Goal: Navigation & Orientation: Go to known website

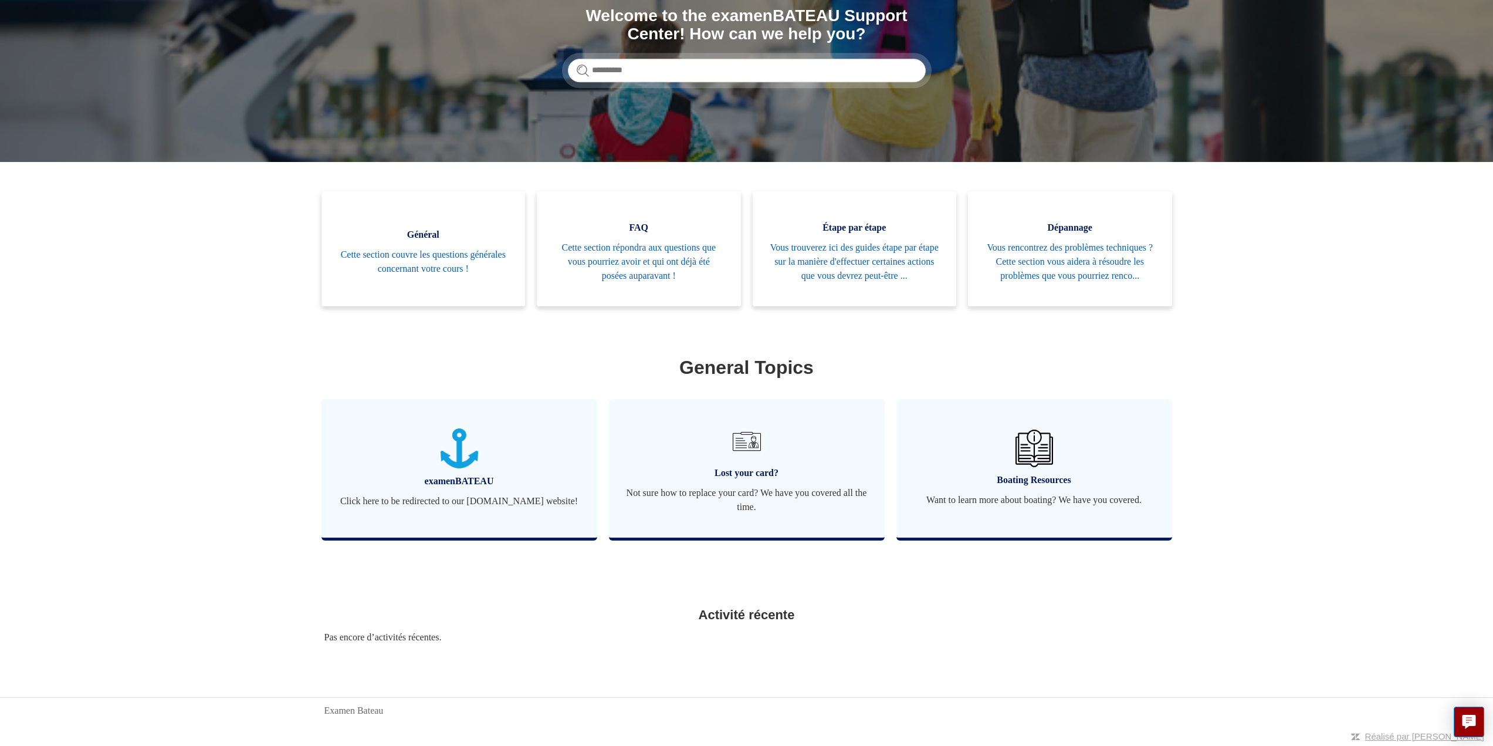
scroll to position [164, 0]
click at [746, 466] on span "Lost your card?" at bounding box center [747, 473] width 241 height 14
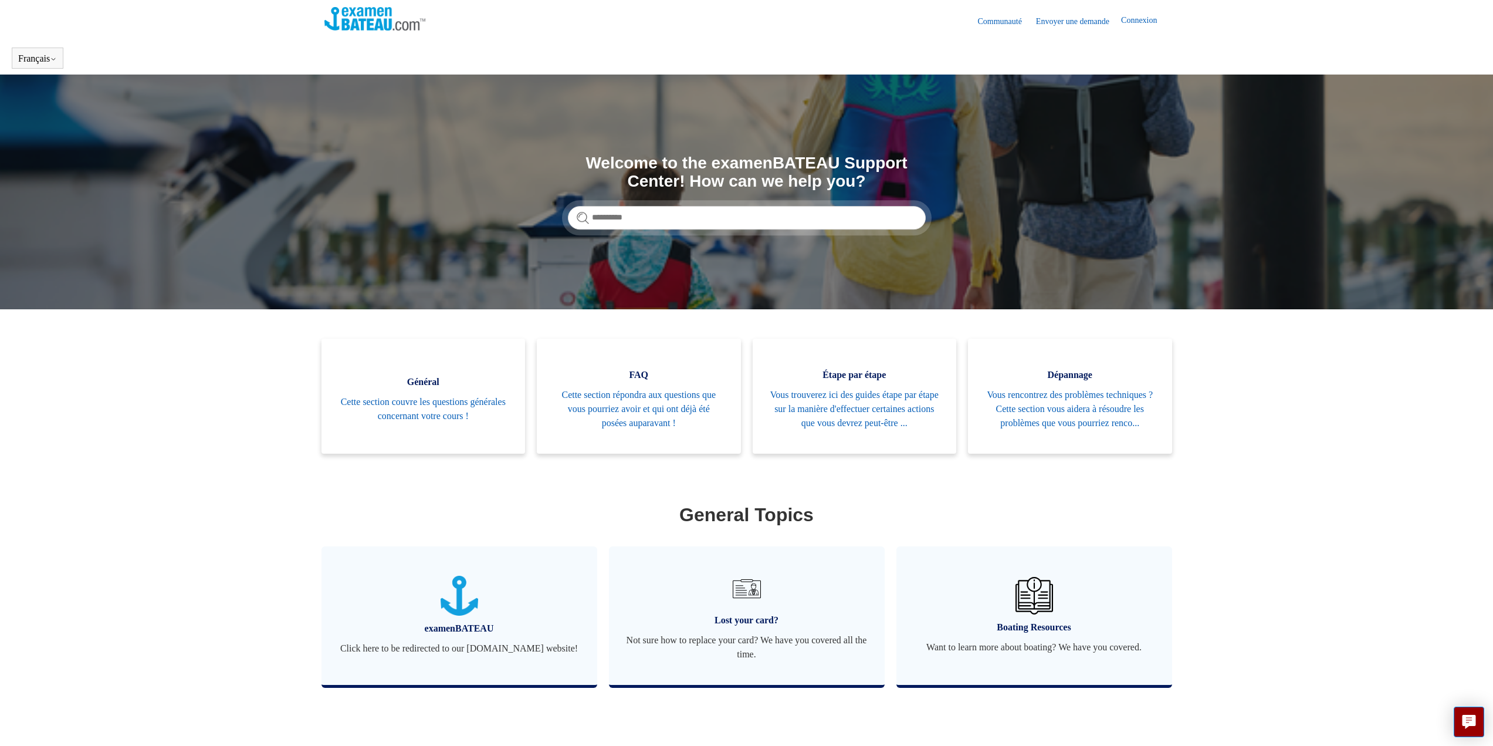
click at [1077, 21] on link "Envoyer une demande" at bounding box center [1078, 21] width 85 height 12
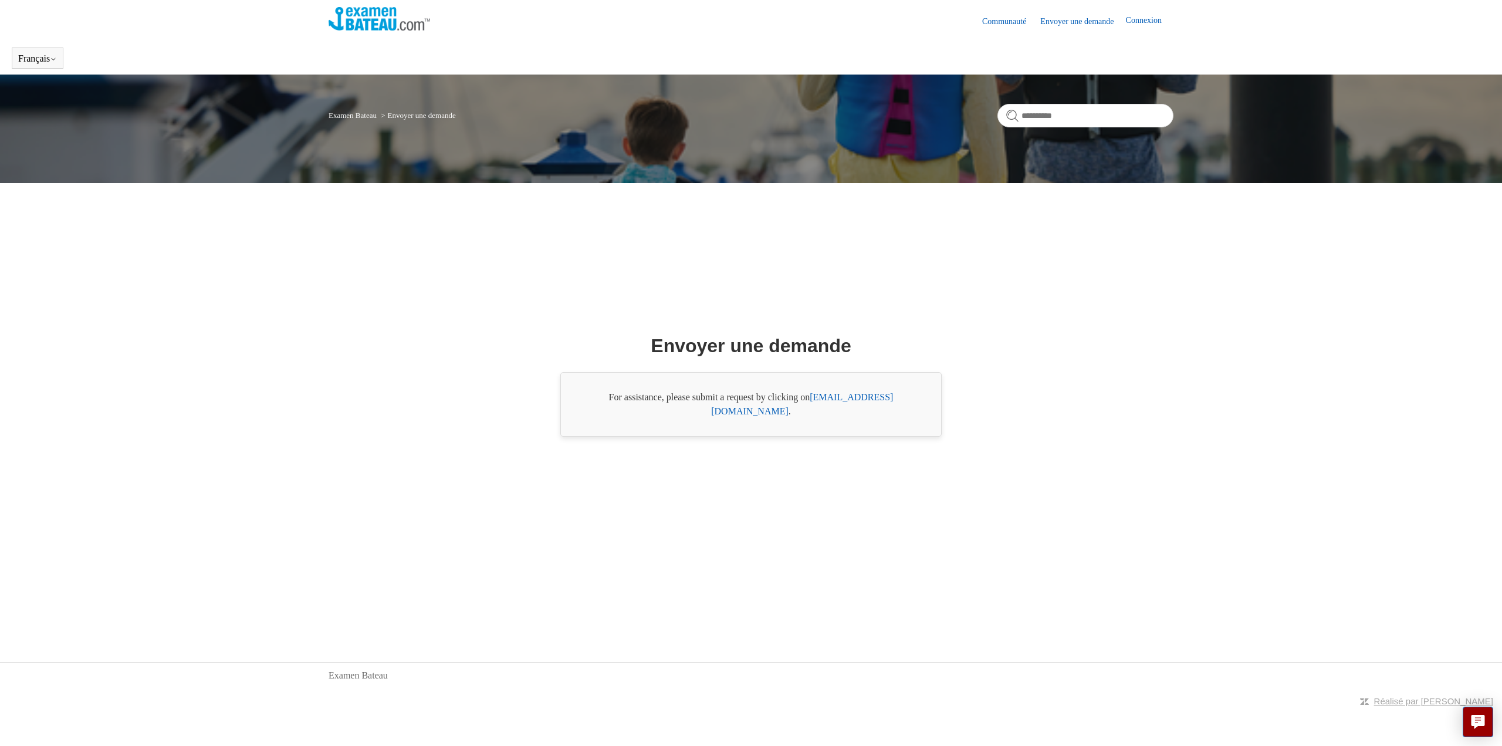
click at [1002, 17] on link "Communauté" at bounding box center [1010, 21] width 56 height 12
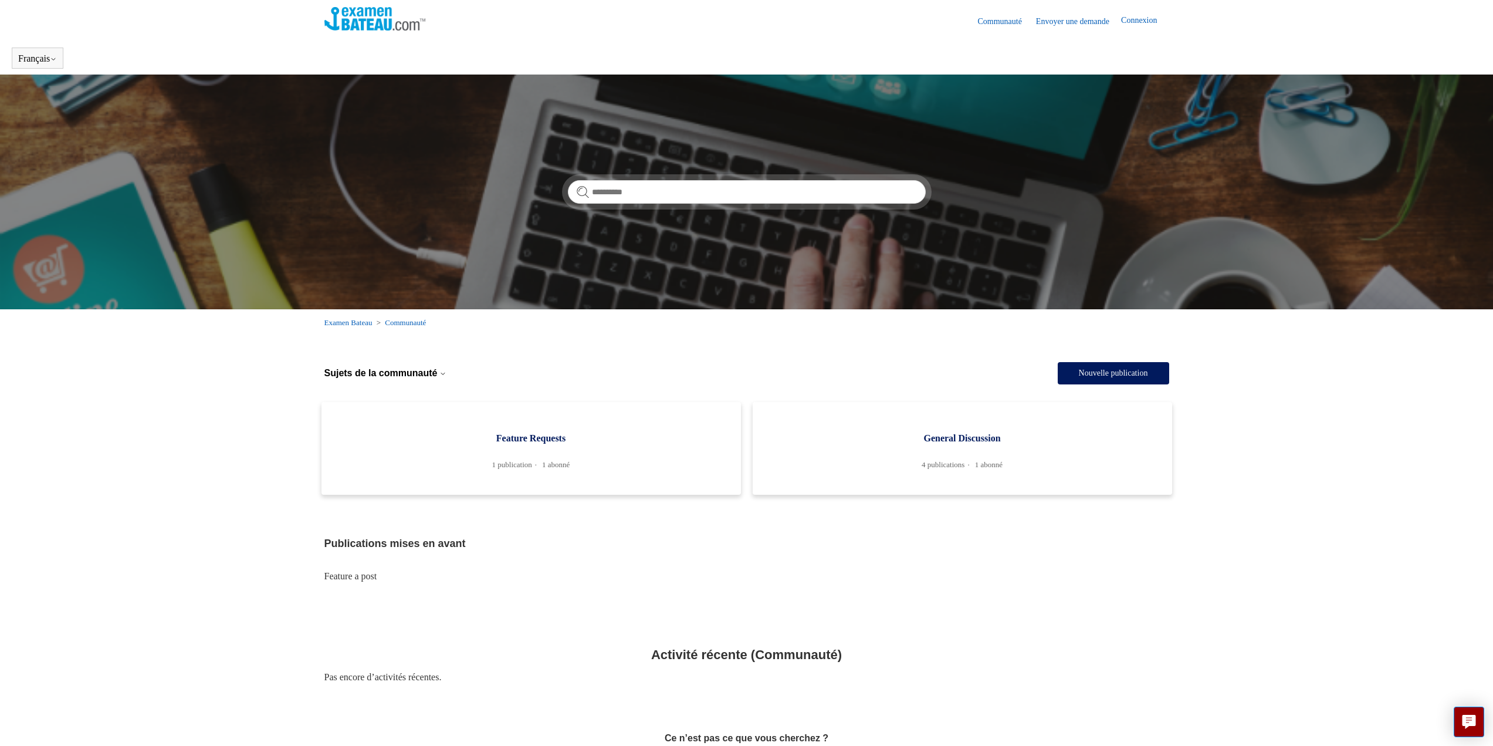
click at [374, 22] on img at bounding box center [375, 18] width 102 height 23
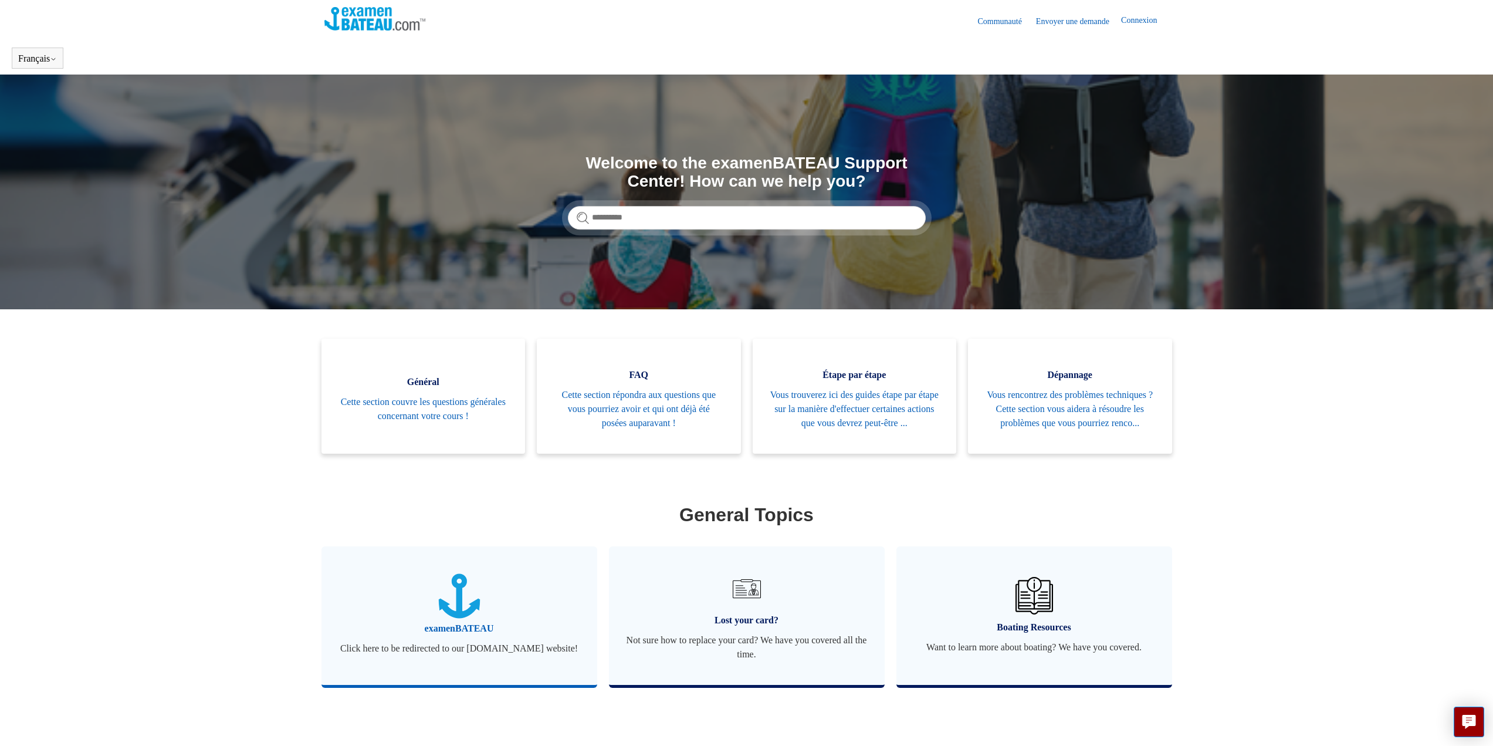
click at [456, 655] on span "Click here to be redirected to our [DOMAIN_NAME] website!" at bounding box center [459, 648] width 241 height 14
